Goal: Entertainment & Leisure: Consume media (video, audio)

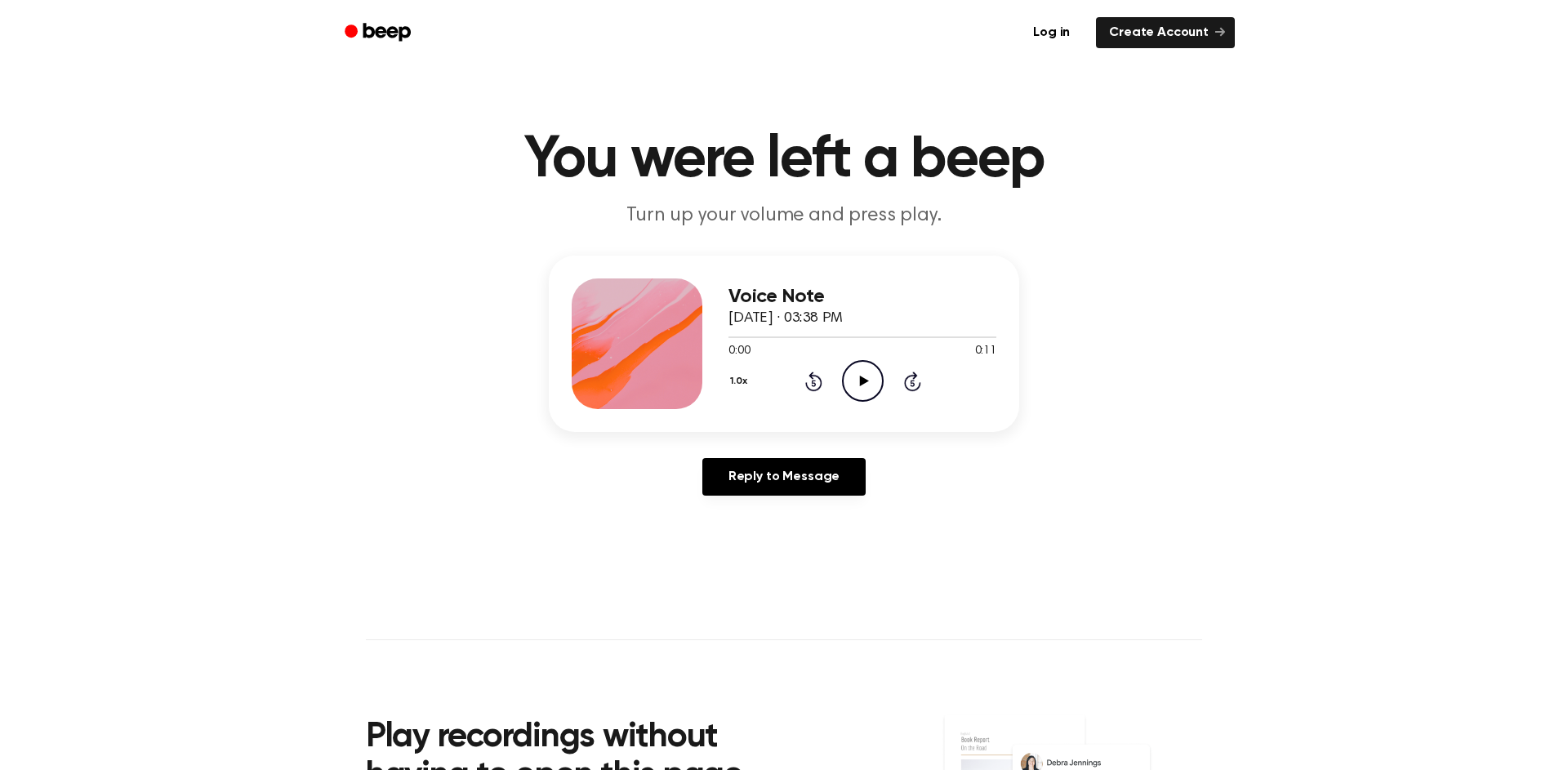
click at [865, 403] on div "Voice Note October 3, 2023 · 03:38 PM 0:00 0:11 Your browser does not support t…" at bounding box center [862, 344] width 268 height 131
click at [852, 404] on div "Voice Note October 3, 2023 · 03:38 PM 0:00 0:11 Your browser does not support t…" at bounding box center [862, 344] width 268 height 131
click at [855, 377] on icon "Play Audio" at bounding box center [862, 380] width 42 height 42
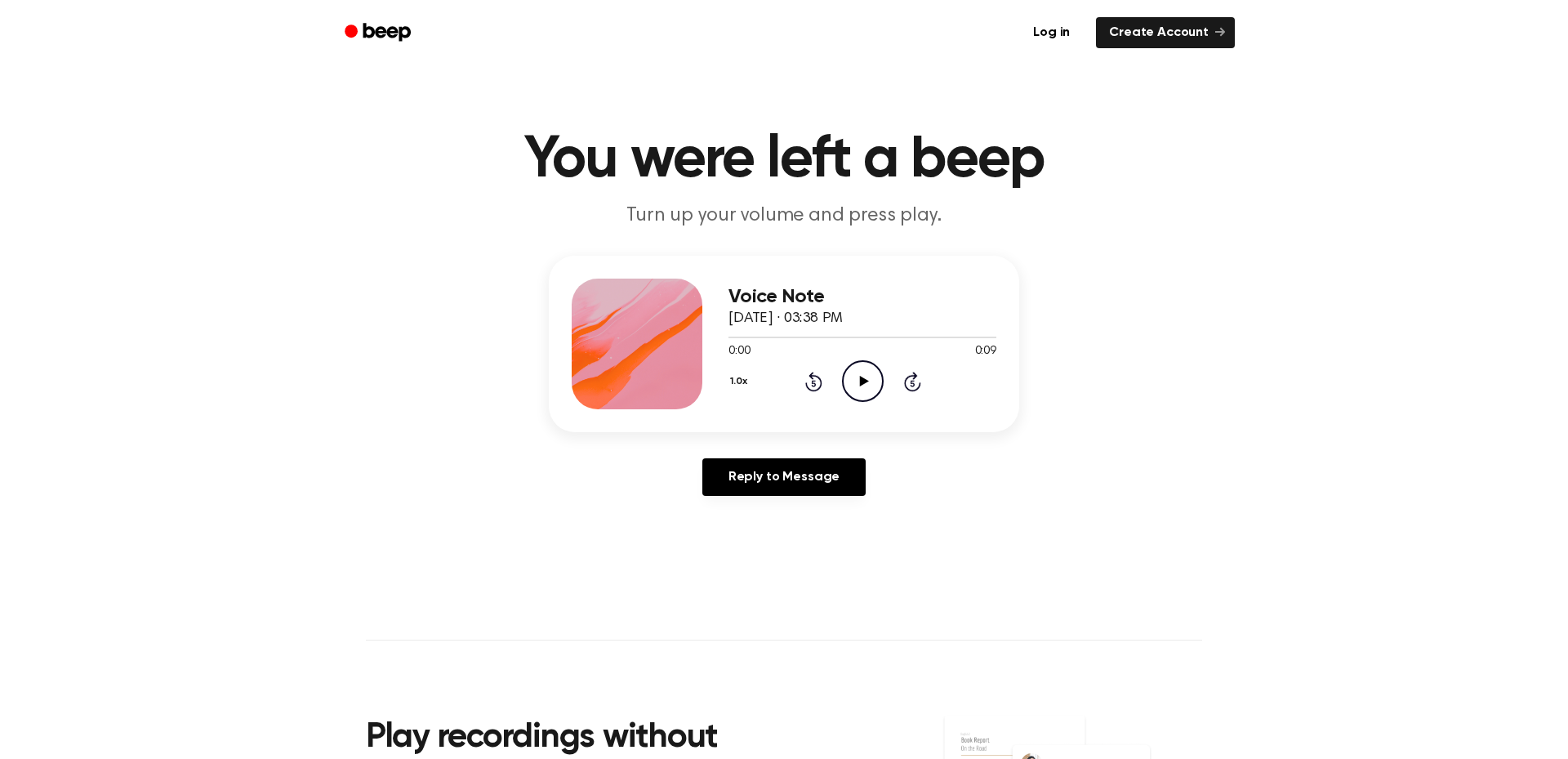
click at [845, 395] on icon "Play Audio" at bounding box center [862, 380] width 42 height 42
click at [854, 369] on icon "Play Audio" at bounding box center [862, 380] width 42 height 42
click at [866, 385] on icon "Play Audio" at bounding box center [862, 380] width 42 height 42
